Goal: Transaction & Acquisition: Purchase product/service

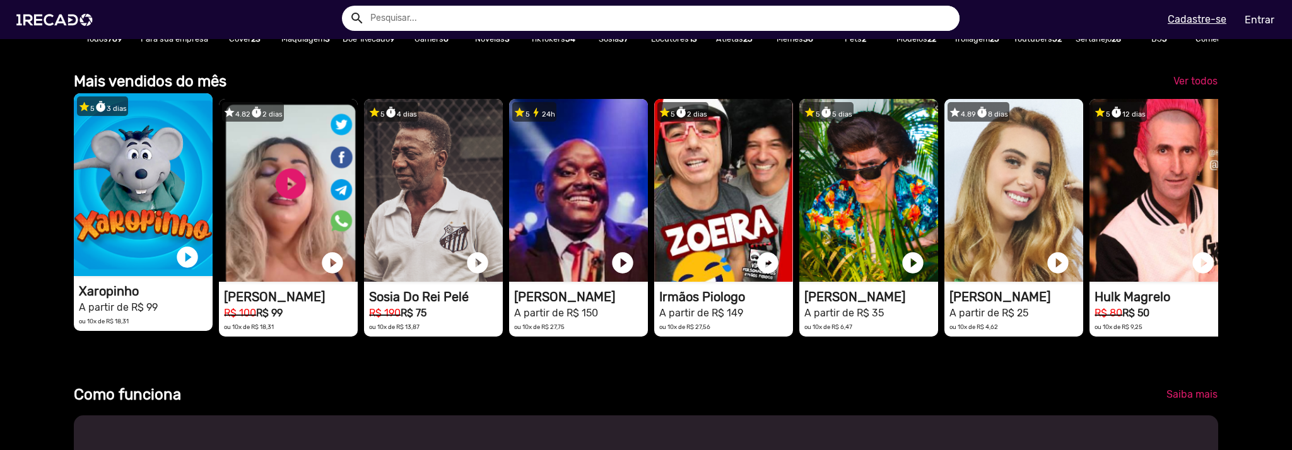
scroll to position [0, 2565]
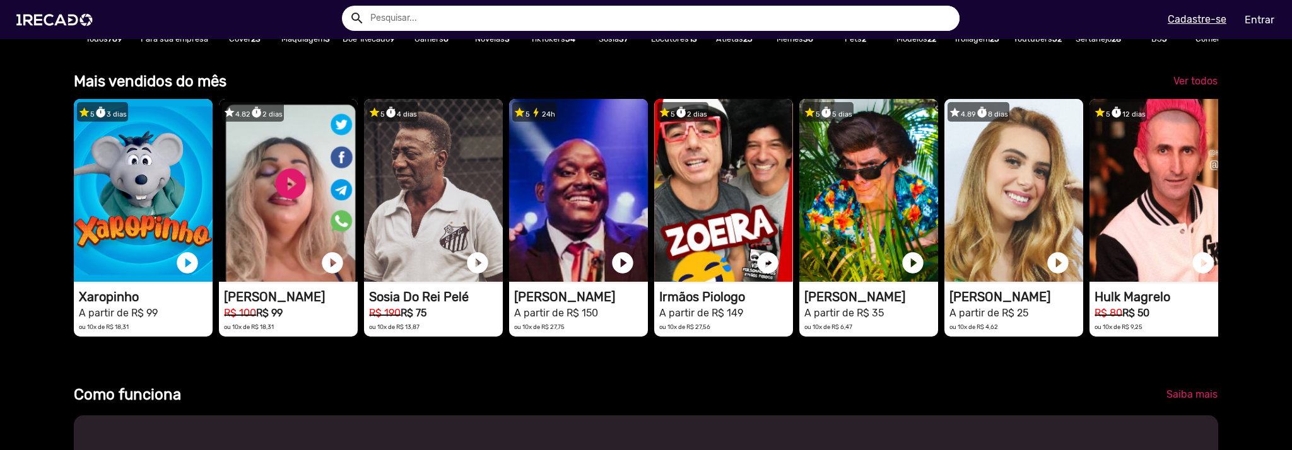
click at [662, 25] on input "text" at bounding box center [660, 18] width 599 height 25
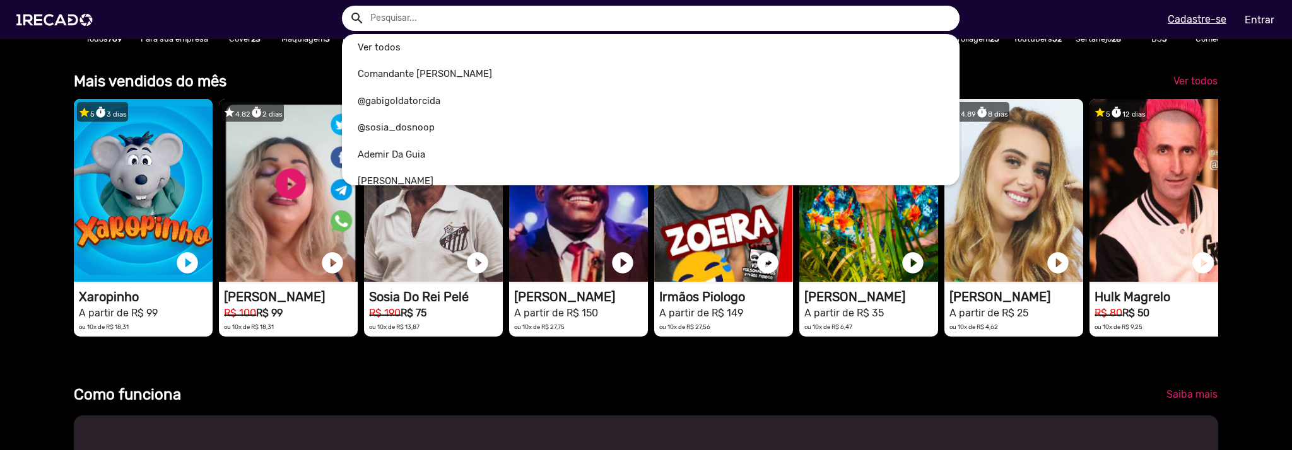
scroll to position [0, 3847]
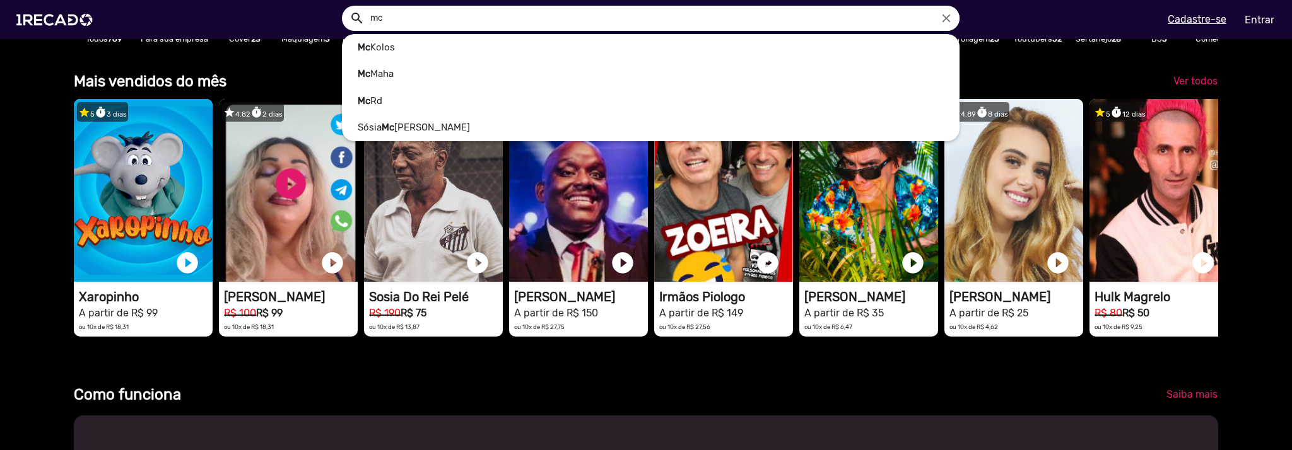
type input "mc"
click at [345, 6] on button "search" at bounding box center [356, 17] width 22 height 22
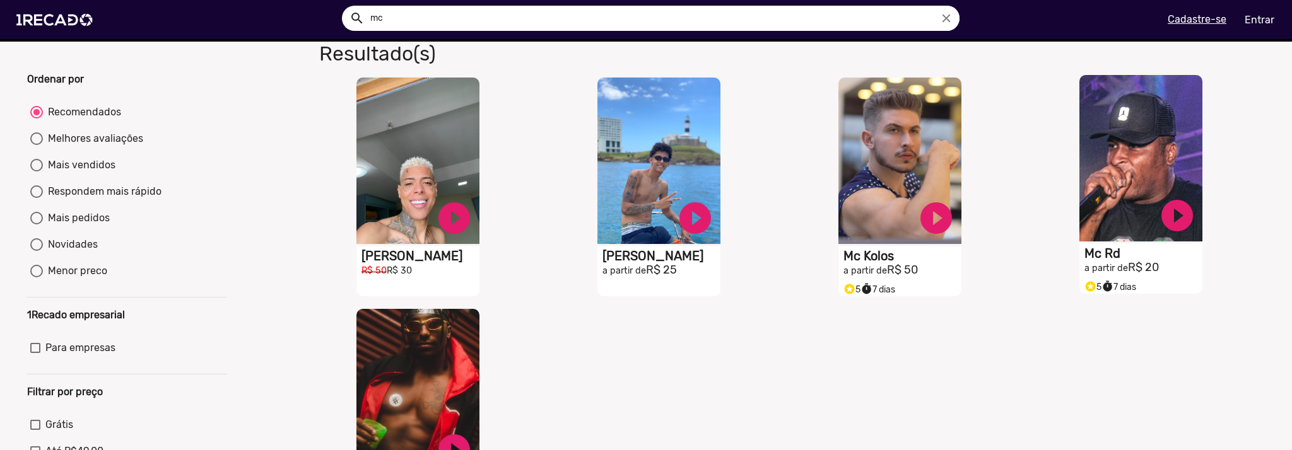
scroll to position [63, 0]
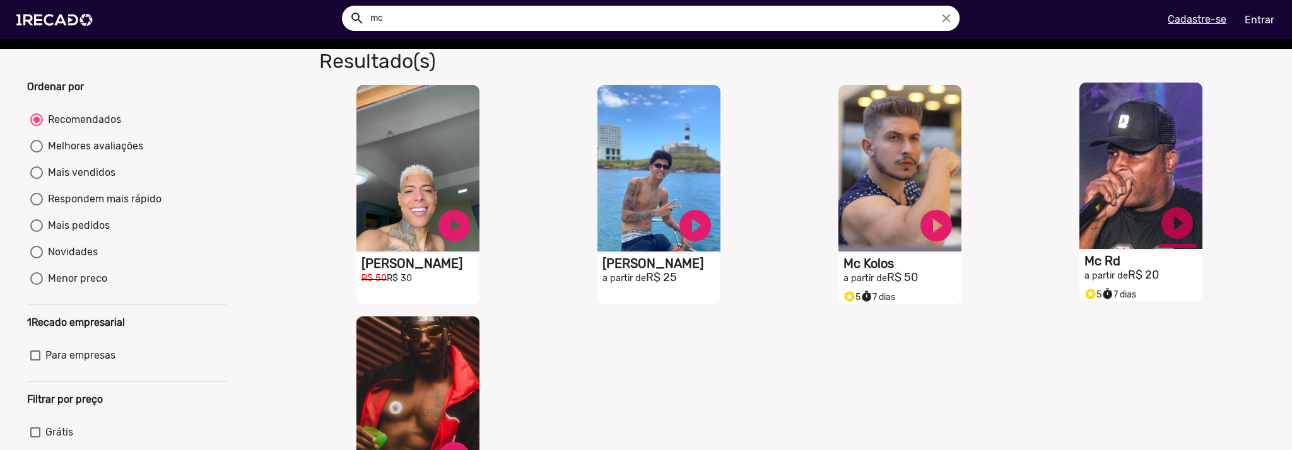
click at [473, 234] on link "play_circle_filled" at bounding box center [454, 226] width 38 height 38
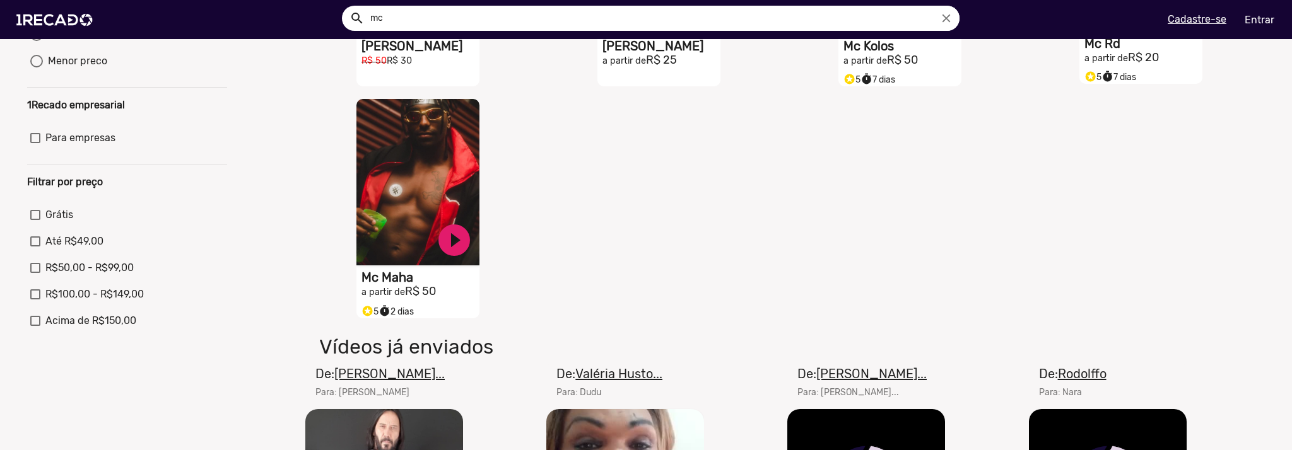
scroll to position [126, 0]
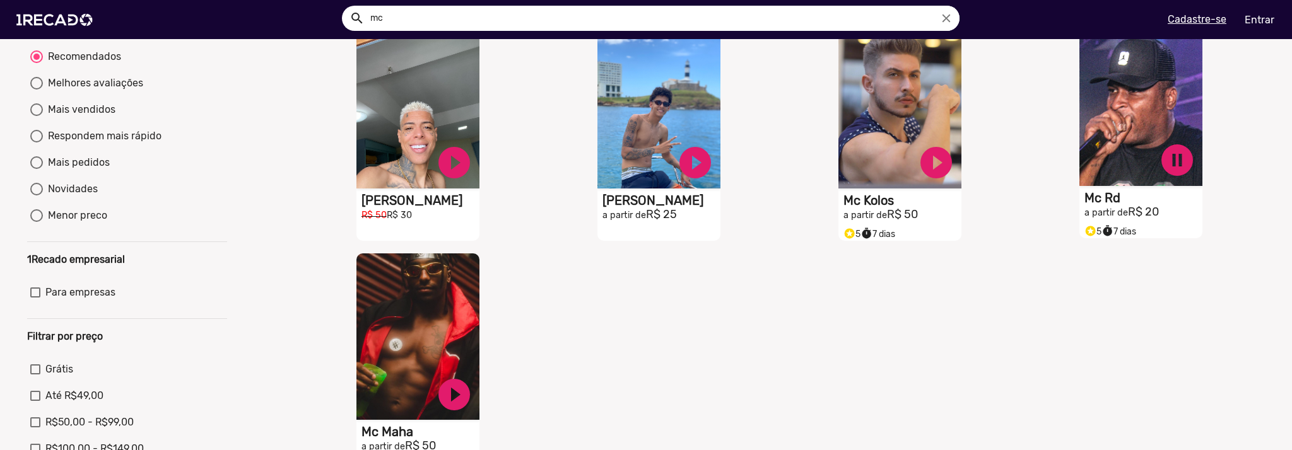
click at [479, 203] on h1 "Mc Rd" at bounding box center [420, 200] width 118 height 15
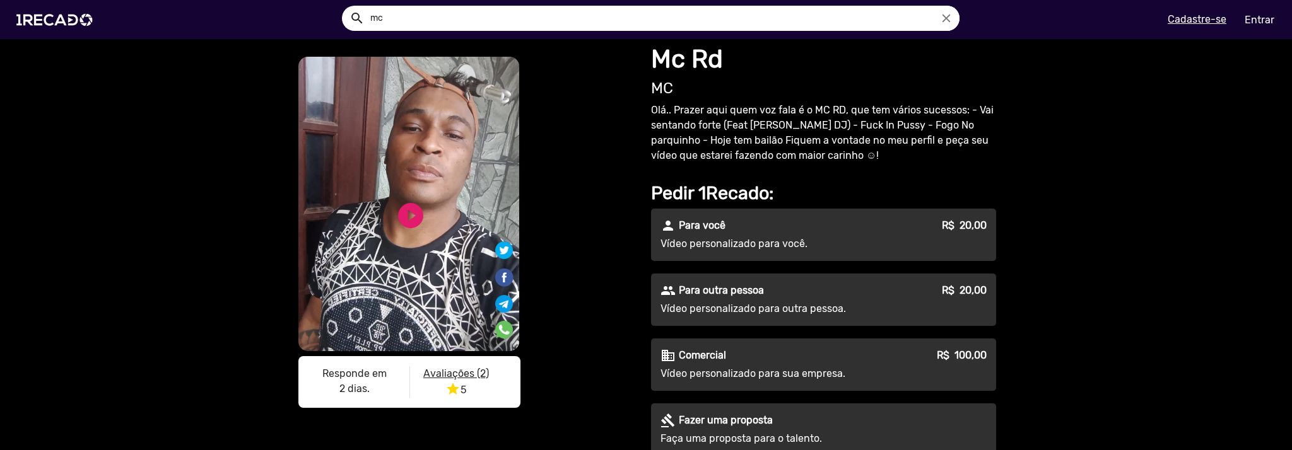
scroll to position [63, 0]
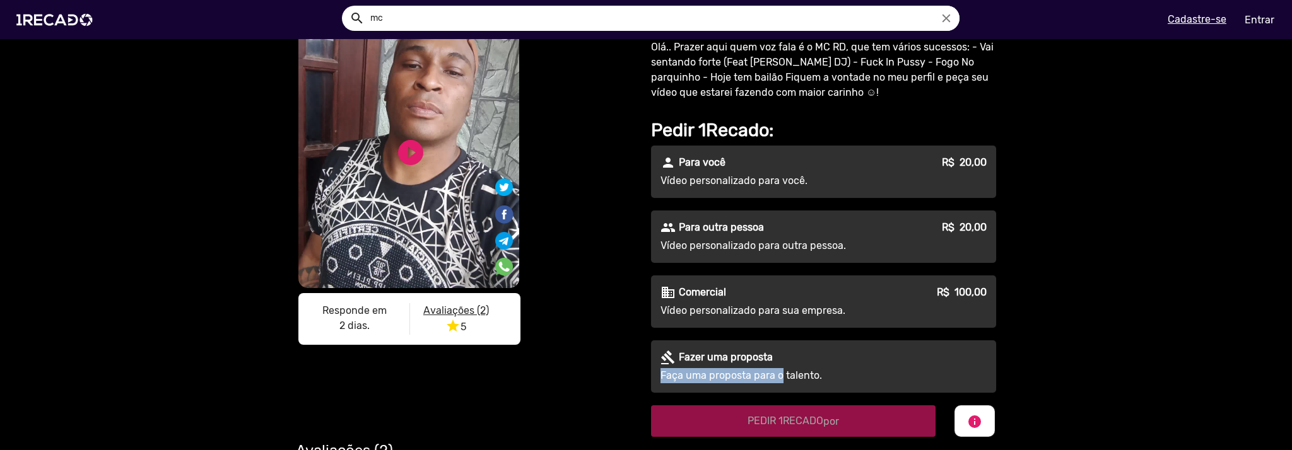
click at [773, 367] on div "gavel [PERSON_NAME] uma proposta Faça uma proposta para o talento." at bounding box center [823, 367] width 345 height 52
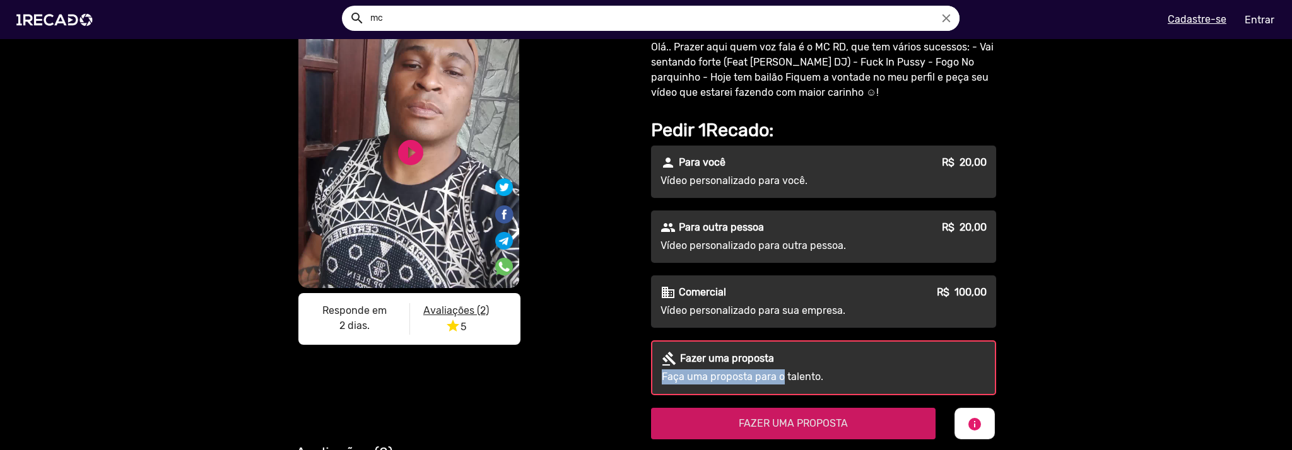
click at [821, 418] on span "FAZER UMA PROPOSTA" at bounding box center [793, 424] width 109 height 12
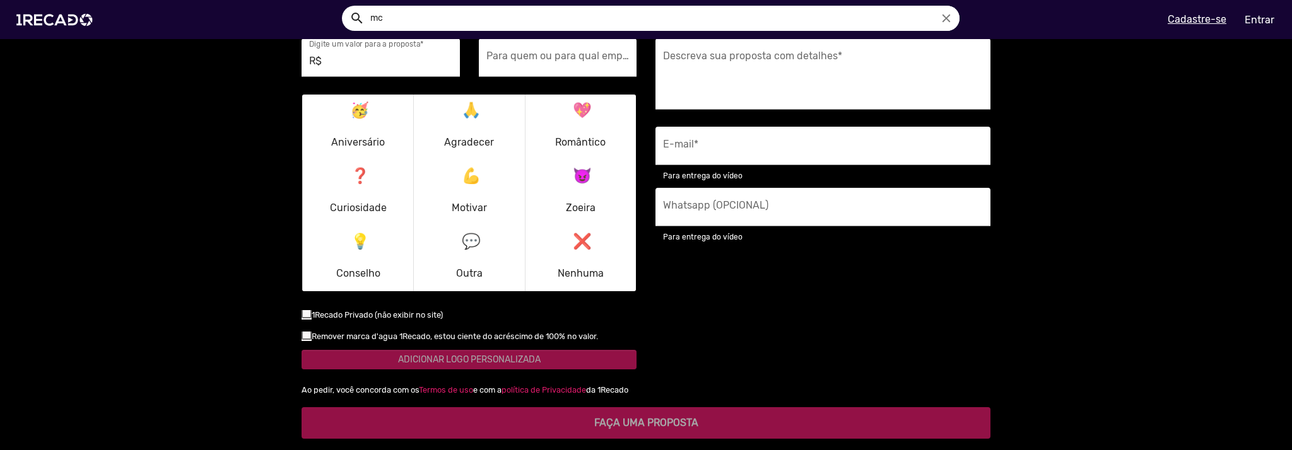
scroll to position [1069, 0]
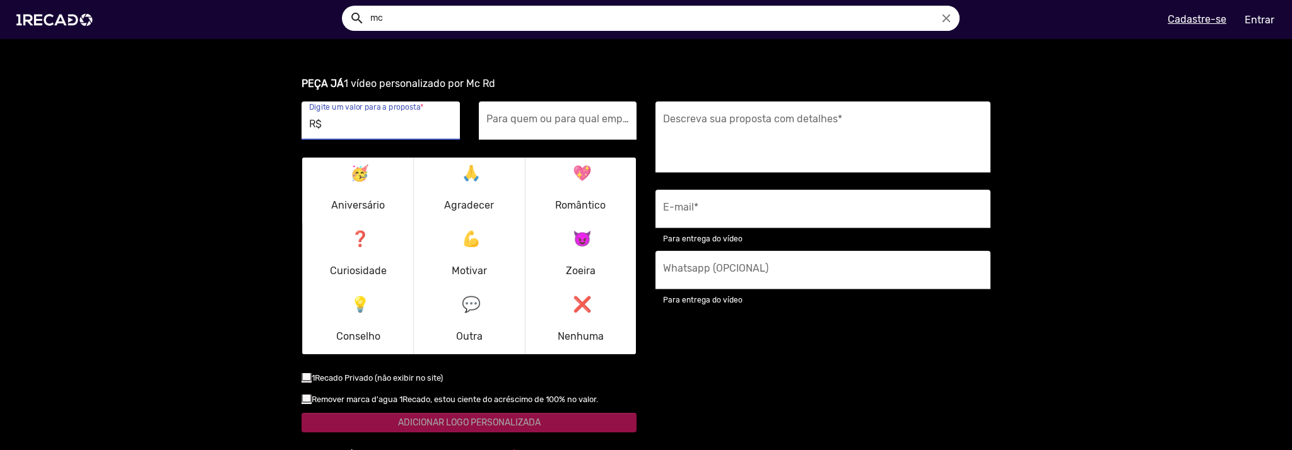
click at [366, 126] on input "R$" at bounding box center [380, 124] width 143 height 16
type input "R$ 10"
click at [523, 113] on div "Para quem ou para qual empresa é o vídeo? *" at bounding box center [557, 121] width 143 height 38
type input "Mim mesmo"
click at [356, 236] on mat-icon "❓" at bounding box center [358, 236] width 15 height 15
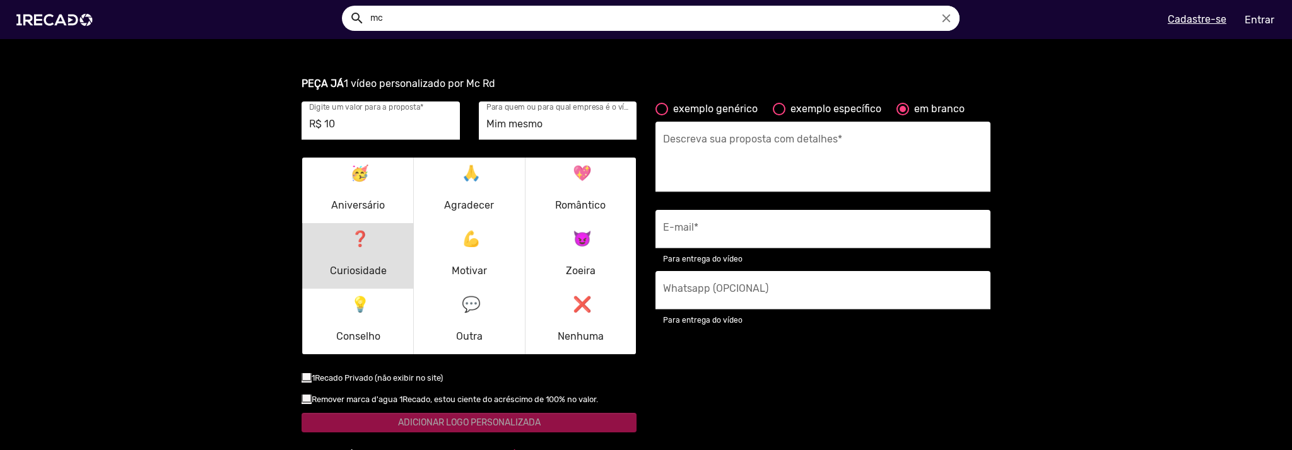
click at [734, 139] on textarea "Descreva sua proposta com detalhes *" at bounding box center [823, 161] width 320 height 52
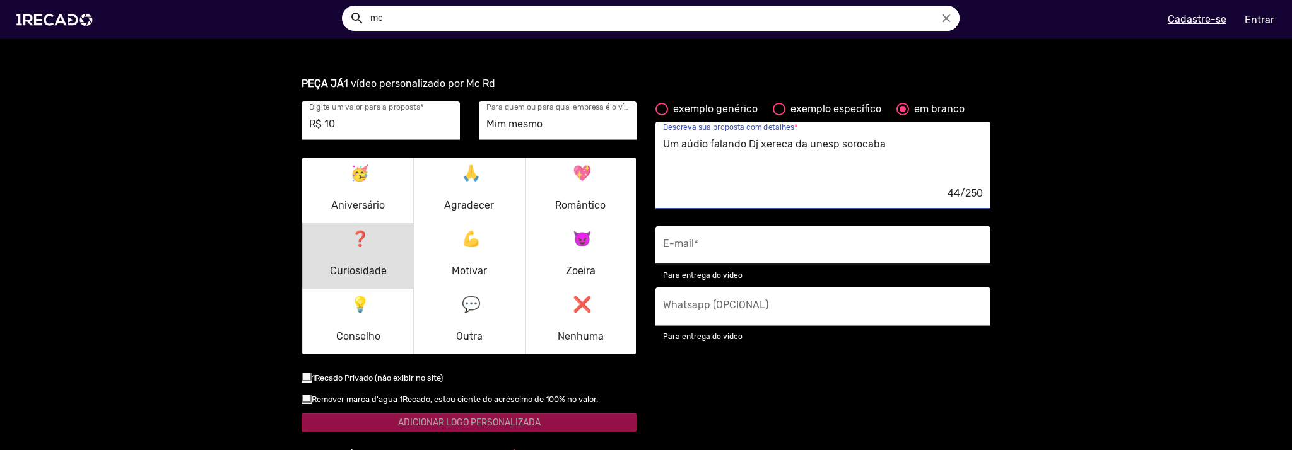
type textarea "Um aúdio falando Dj xereca da unesp sorocaba"
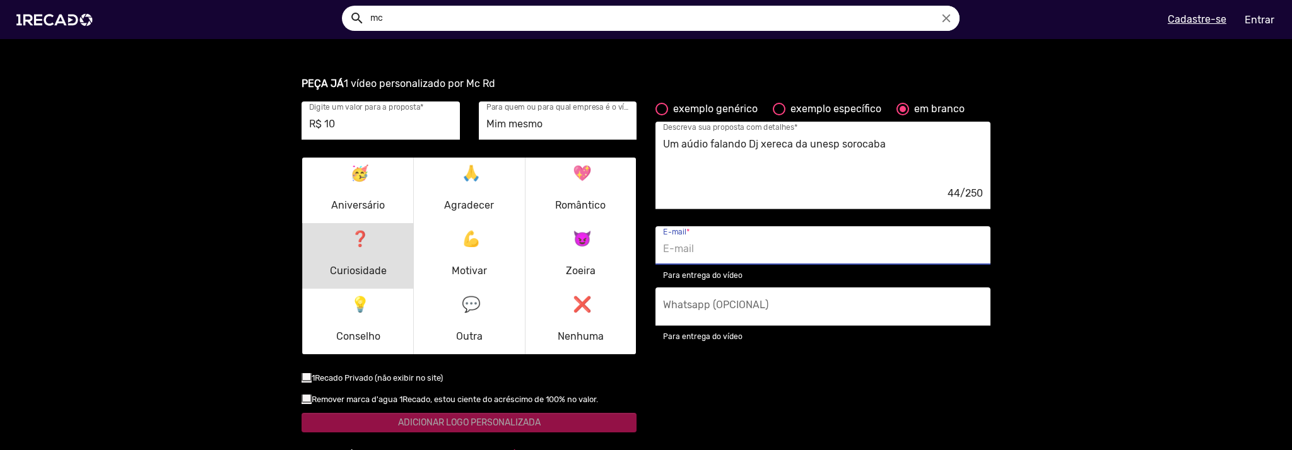
click at [774, 254] on input "E-mail *" at bounding box center [823, 249] width 320 height 16
type input "[EMAIL_ADDRESS][DOMAIN_NAME]"
type input "[PHONE_NUMBER]"
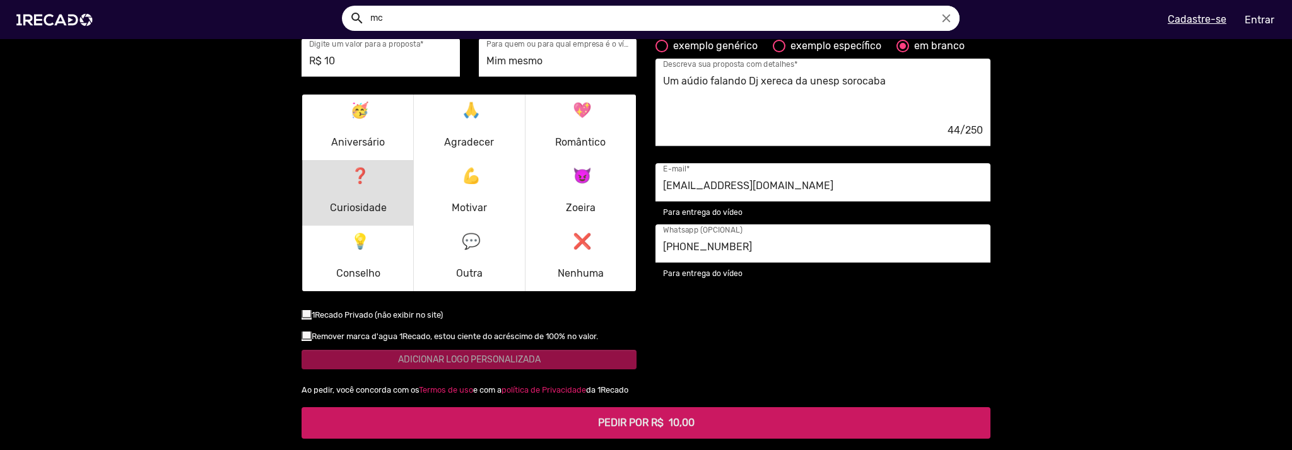
click at [601, 417] on b "PEDIR POR R$ 10,00" at bounding box center [646, 423] width 97 height 12
